Goal: Information Seeking & Learning: Learn about a topic

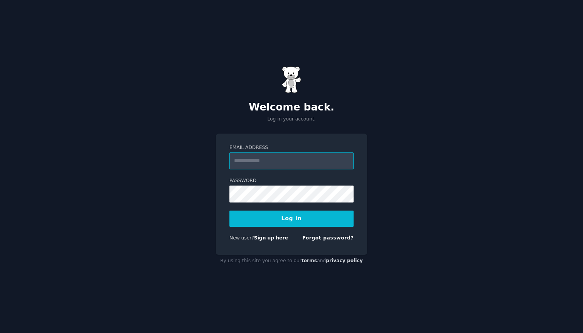
type input "**********"
click at [291, 218] on button "Log In" at bounding box center [291, 219] width 124 height 16
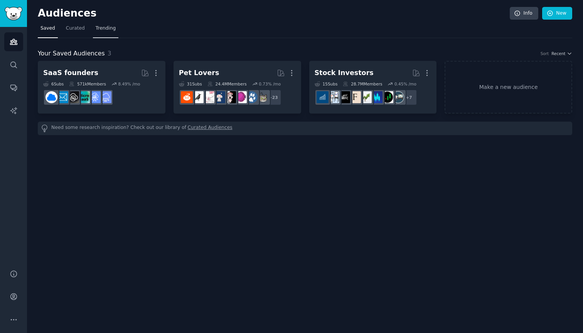
click at [102, 27] on span "Trending" at bounding box center [106, 28] width 20 height 7
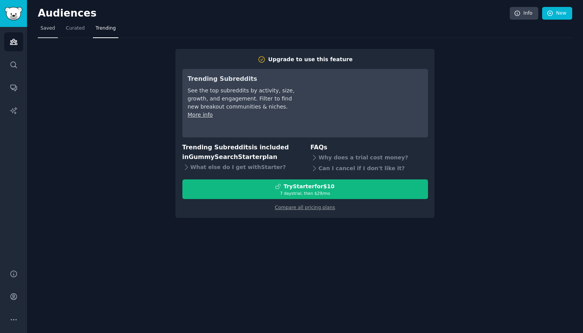
click at [47, 29] on span "Saved" at bounding box center [47, 28] width 15 height 7
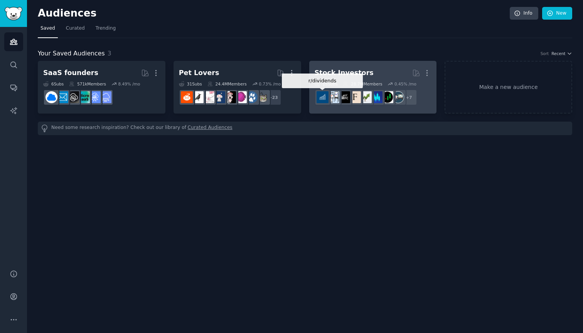
click at [322, 97] on img at bounding box center [322, 97] width 12 height 12
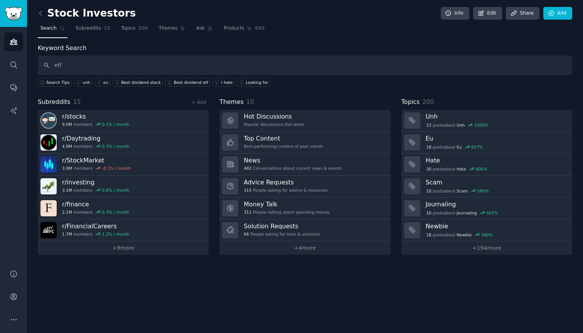
type input "etf"
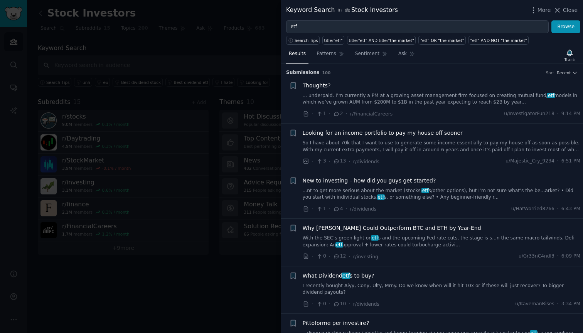
click at [358, 179] on span "New to investing – how did you guys get started?" at bounding box center [368, 181] width 133 height 8
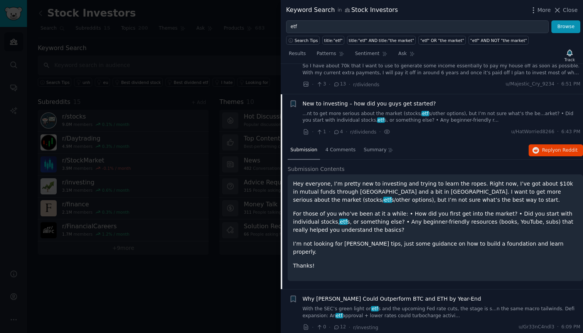
scroll to position [106, 0]
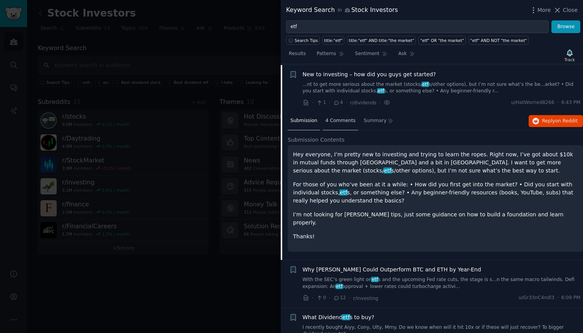
click at [341, 119] on span "4 Comments" at bounding box center [340, 121] width 30 height 7
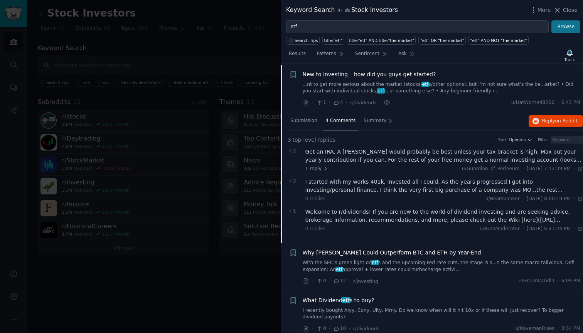
click at [565, 26] on button "Browse" at bounding box center [565, 26] width 29 height 13
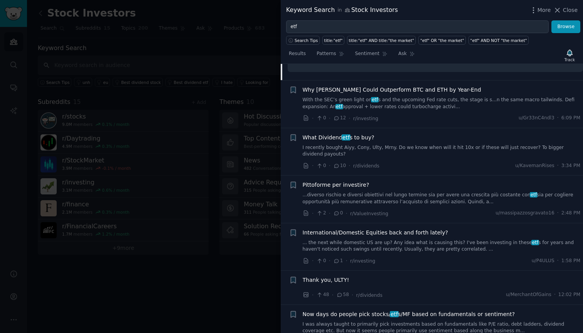
scroll to position [292, 0]
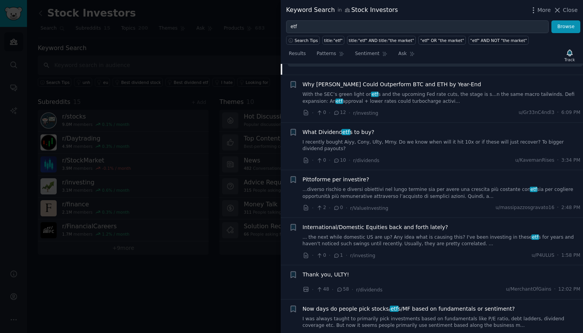
click at [328, 128] on span "What Dividend etf s to buy?" at bounding box center [338, 132] width 72 height 8
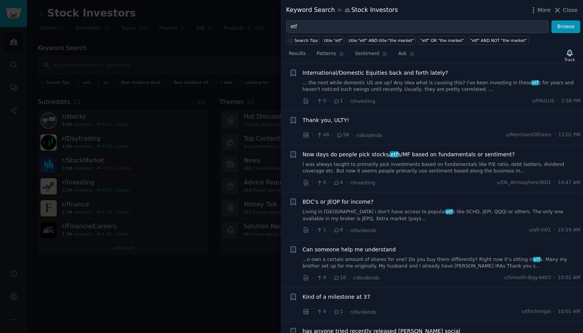
scroll to position [418, 0]
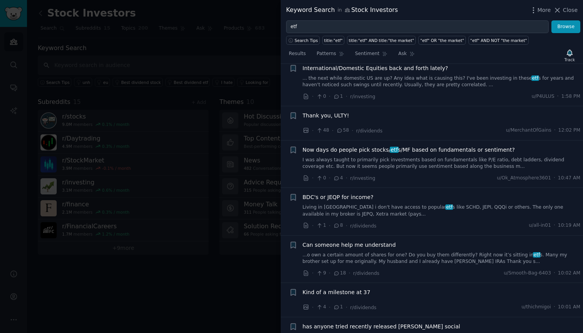
click at [220, 65] on div at bounding box center [291, 166] width 583 height 333
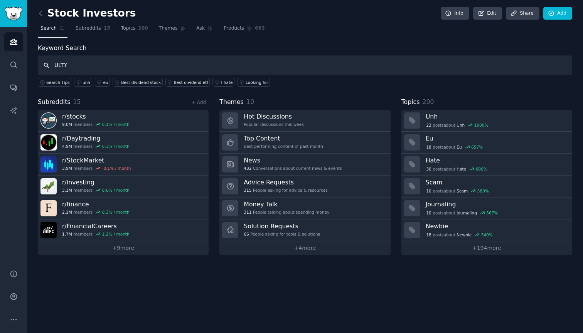
type input "ULTY"
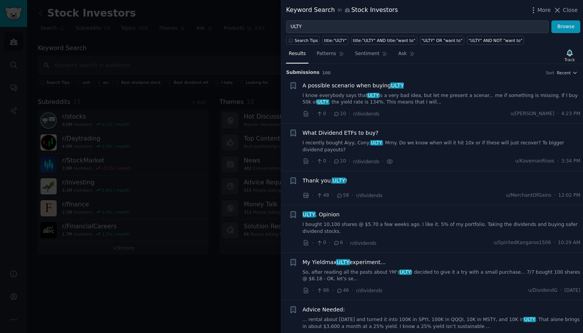
click at [355, 99] on link "I know everybody says that ULTY is a very bad idea, but let me present a scenar…" at bounding box center [441, 98] width 278 height 13
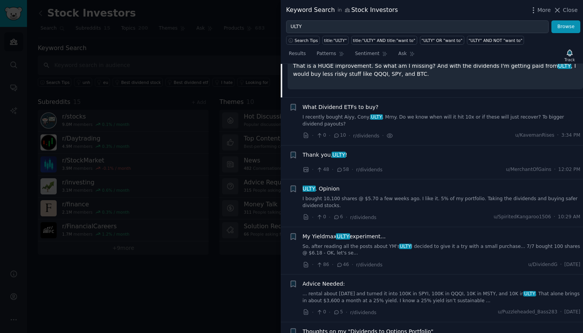
scroll to position [203, 0]
click at [404, 197] on link "I bought 10,100 shares @ $5.70 a few weeks ago. I like it. 5% of my portfolio. …" at bounding box center [441, 201] width 278 height 13
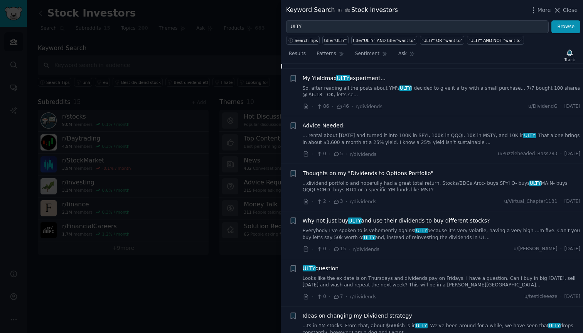
scroll to position [300, 0]
click at [384, 227] on link "Everybody I’ve spoken to is vehemently against ULTY because it’s very volatile,…" at bounding box center [441, 233] width 278 height 13
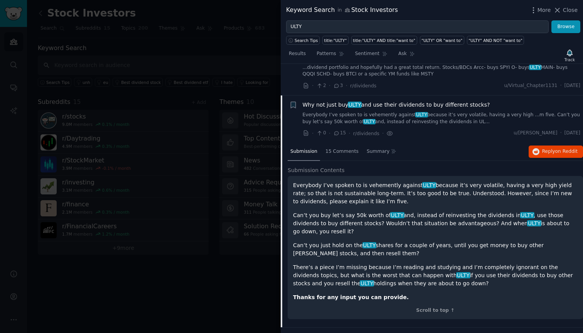
scroll to position [329, 0]
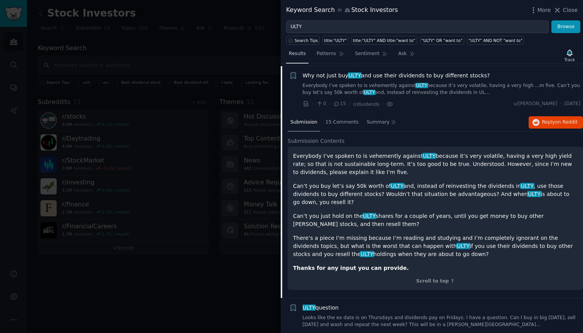
click at [299, 56] on span "Results" at bounding box center [297, 53] width 17 height 7
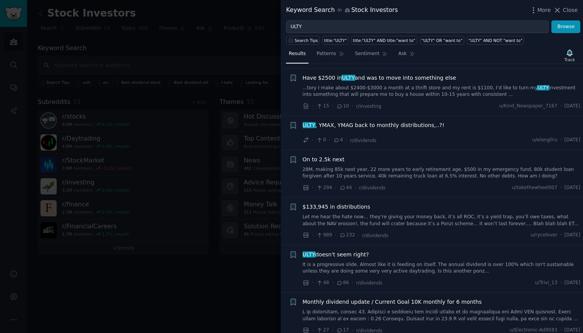
scroll to position [753, 0]
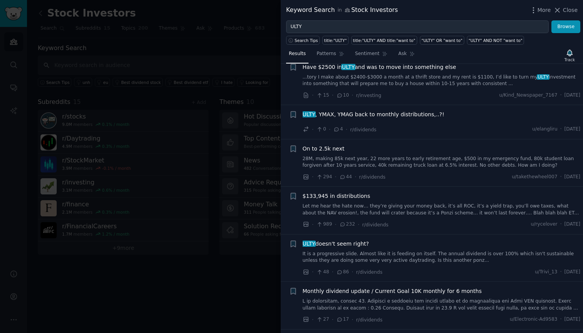
click at [407, 157] on link "28M, making 85k next year, 22 more years to early retirement age, $500 in my em…" at bounding box center [441, 162] width 278 height 13
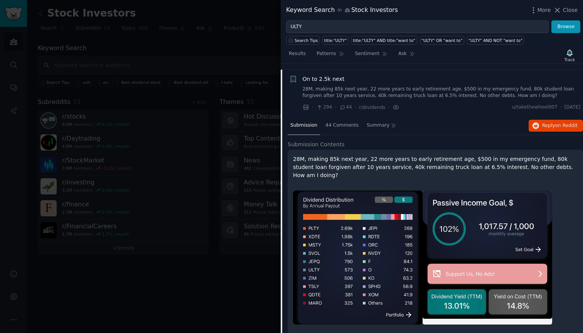
scroll to position [823, 0]
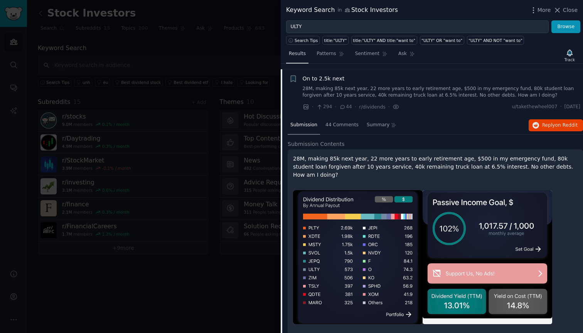
click at [298, 54] on span "Results" at bounding box center [297, 53] width 17 height 7
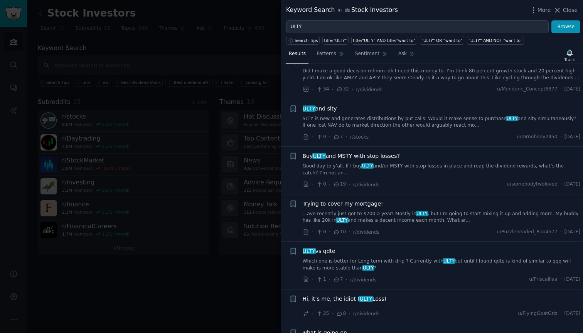
scroll to position [1569, 0]
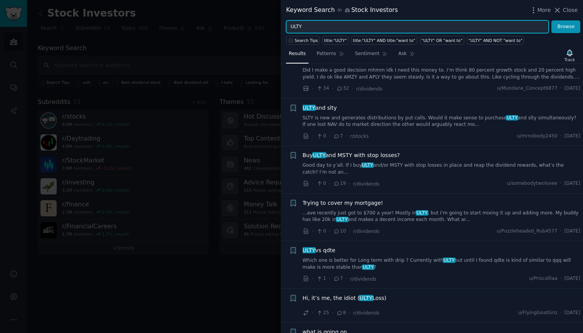
click at [332, 25] on input "ULTY" at bounding box center [417, 26] width 262 height 13
type input "U"
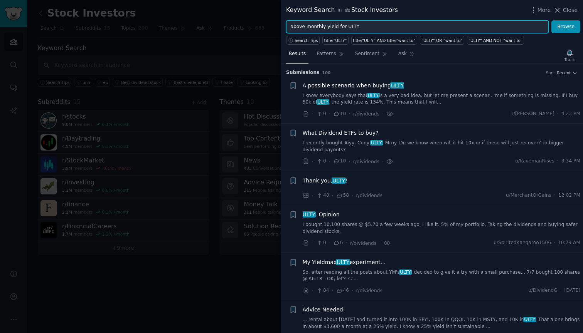
click at [566, 27] on button "Browse" at bounding box center [565, 26] width 29 height 13
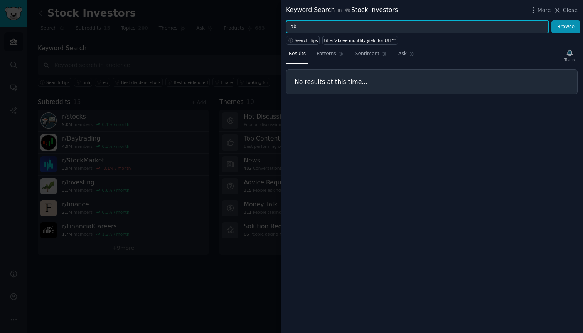
type input "a"
type input "u"
click at [566, 27] on button "Browse" at bounding box center [565, 26] width 29 height 13
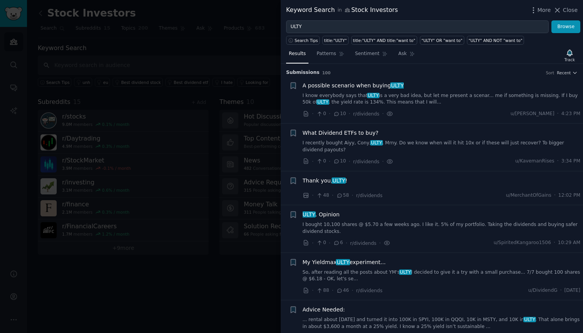
click at [418, 224] on link "I bought 10,100 shares @ $5.70 a few weeks ago. I like it. 5% of my portfolio. …" at bounding box center [441, 228] width 278 height 13
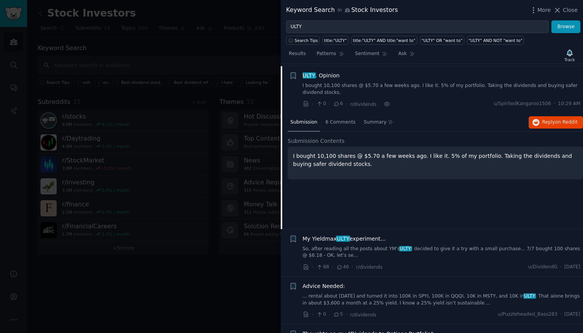
scroll to position [141, 0]
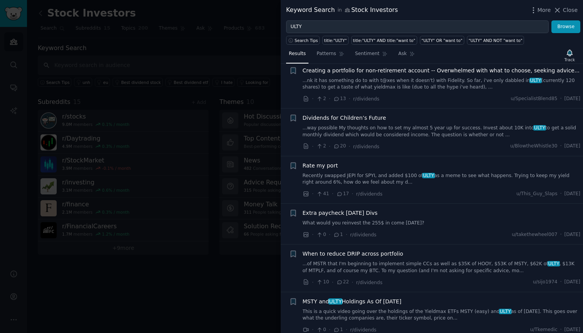
scroll to position [2002, 0]
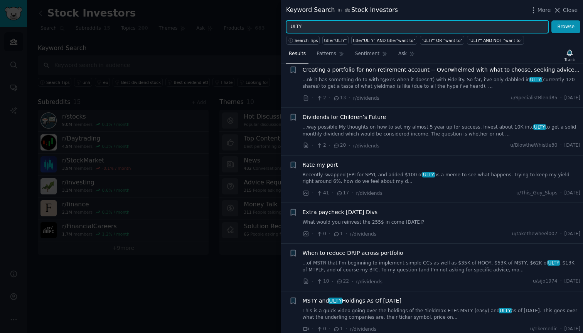
click at [317, 25] on input "ULTY" at bounding box center [417, 26] width 262 height 13
type input "U"
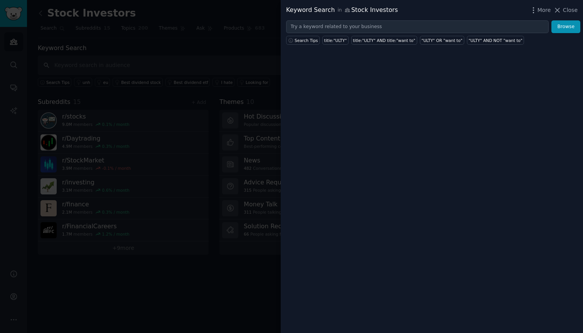
click at [219, 43] on div at bounding box center [291, 166] width 583 height 333
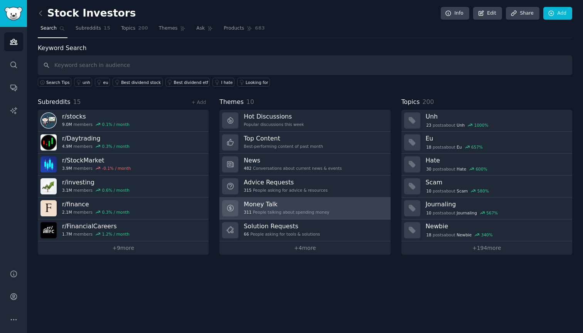
click at [259, 208] on div "Money Talk 311 People talking about spending money" at bounding box center [287, 208] width 86 height 16
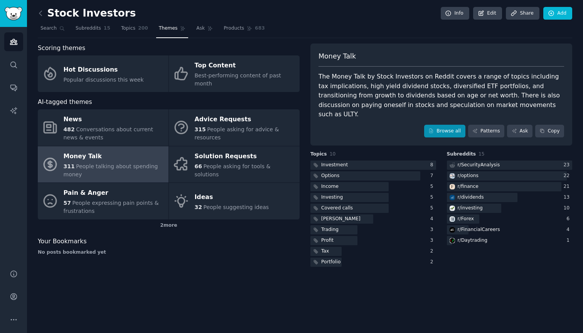
click at [442, 125] on link "Browse all" at bounding box center [444, 131] width 41 height 13
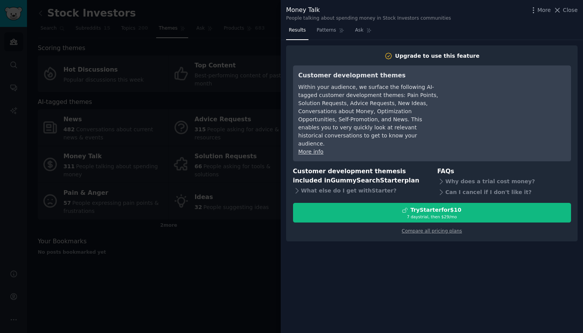
click at [296, 29] on span "Results" at bounding box center [297, 30] width 17 height 7
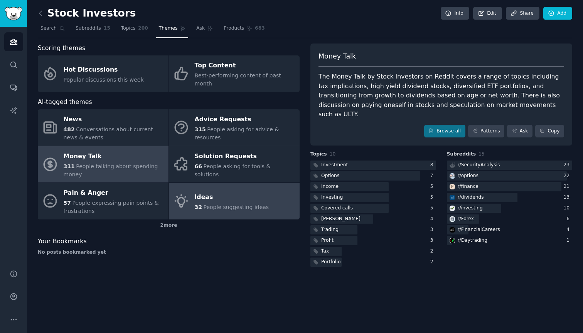
click at [224, 204] on span "People suggesting ideas" at bounding box center [236, 207] width 66 height 6
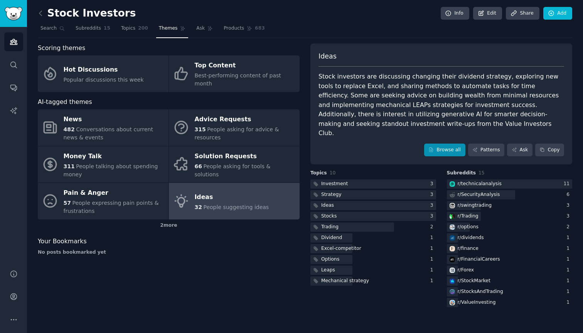
click at [438, 144] on link "Browse all" at bounding box center [444, 150] width 41 height 13
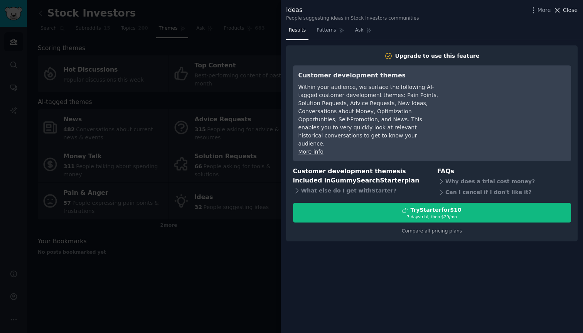
click at [565, 10] on span "Close" at bounding box center [570, 10] width 15 height 8
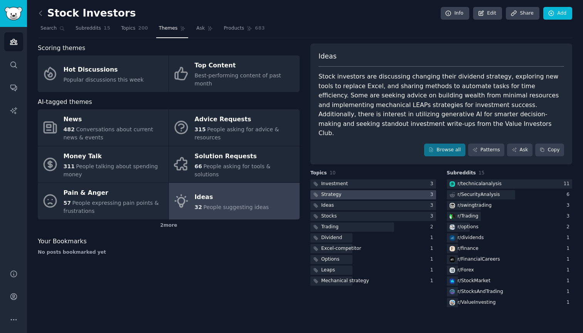
click at [334, 191] on div "Strategy" at bounding box center [331, 194] width 20 height 7
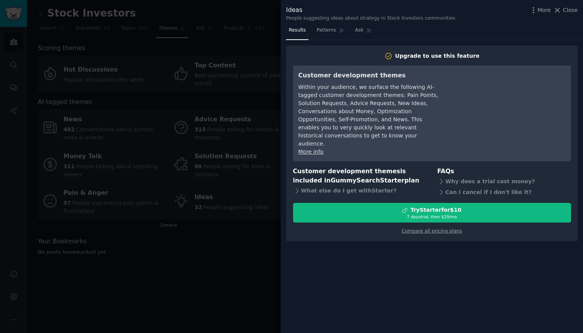
click at [301, 30] on span "Results" at bounding box center [297, 30] width 17 height 7
click at [562, 10] on button "Close" at bounding box center [565, 10] width 24 height 8
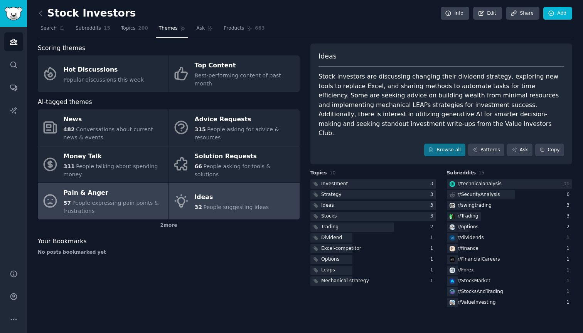
click at [99, 200] on span "People expressing pain points & frustrations" at bounding box center [111, 207] width 95 height 14
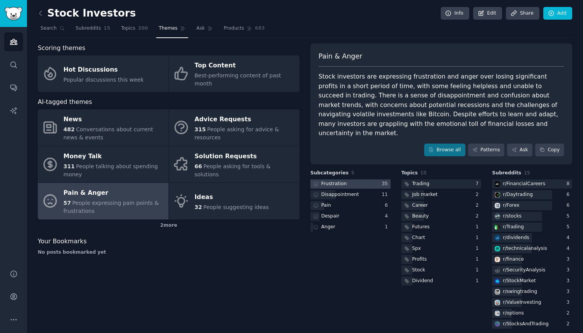
click at [332, 181] on div "Frustration" at bounding box center [333, 184] width 25 height 7
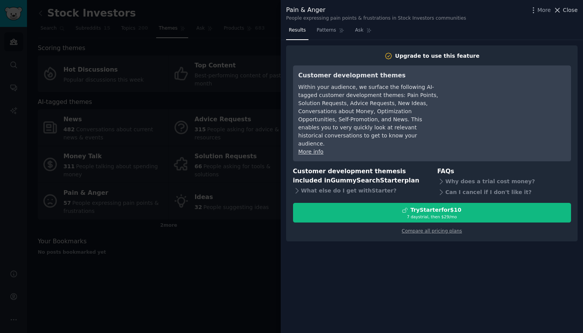
click at [571, 12] on span "Close" at bounding box center [570, 10] width 15 height 8
